Goal: Task Accomplishment & Management: Manage account settings

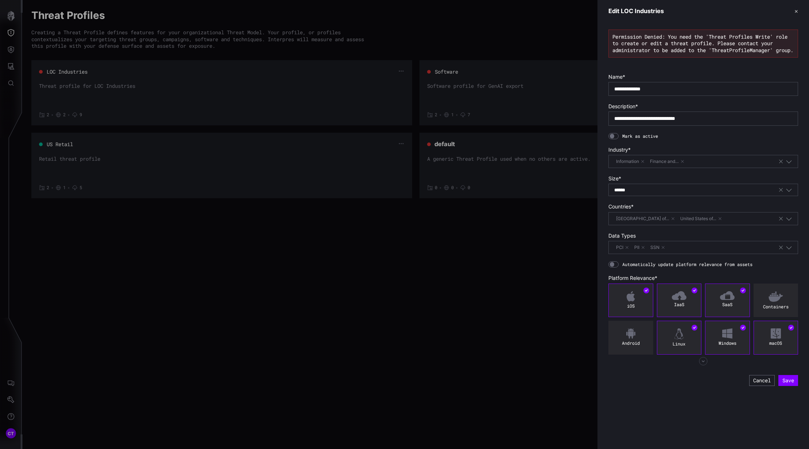
click at [12, 373] on div at bounding box center [404, 224] width 809 height 449
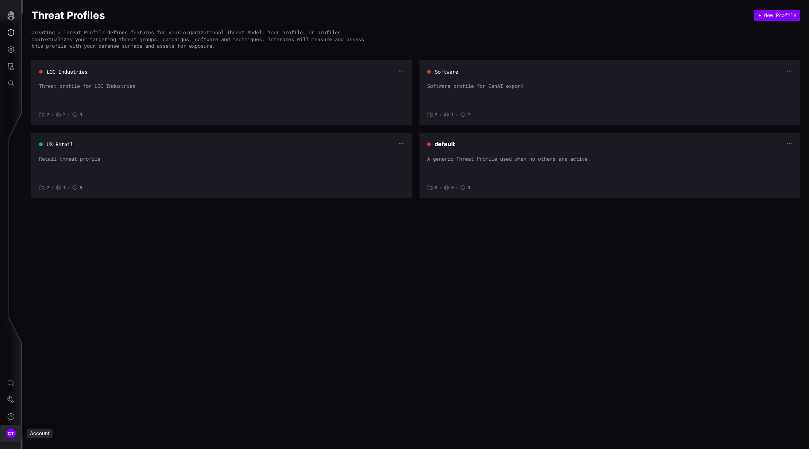
click at [11, 373] on span "CT" at bounding box center [11, 434] width 7 height 8
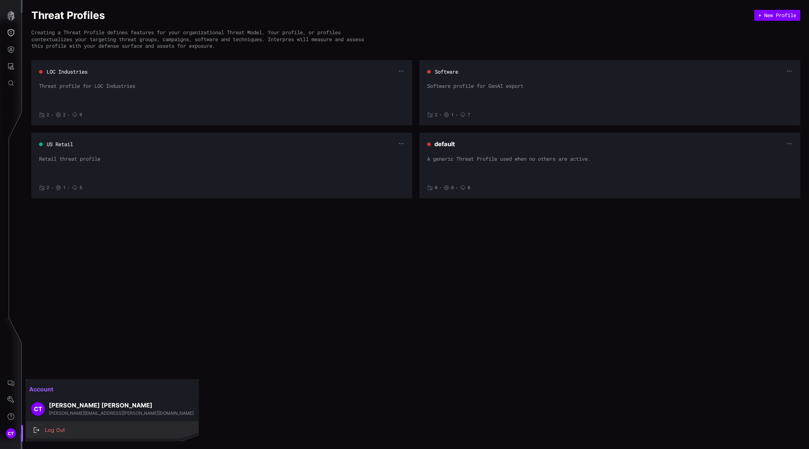
click at [55, 373] on div "Log Out" at bounding box center [115, 430] width 149 height 9
